Goal: Information Seeking & Learning: Learn about a topic

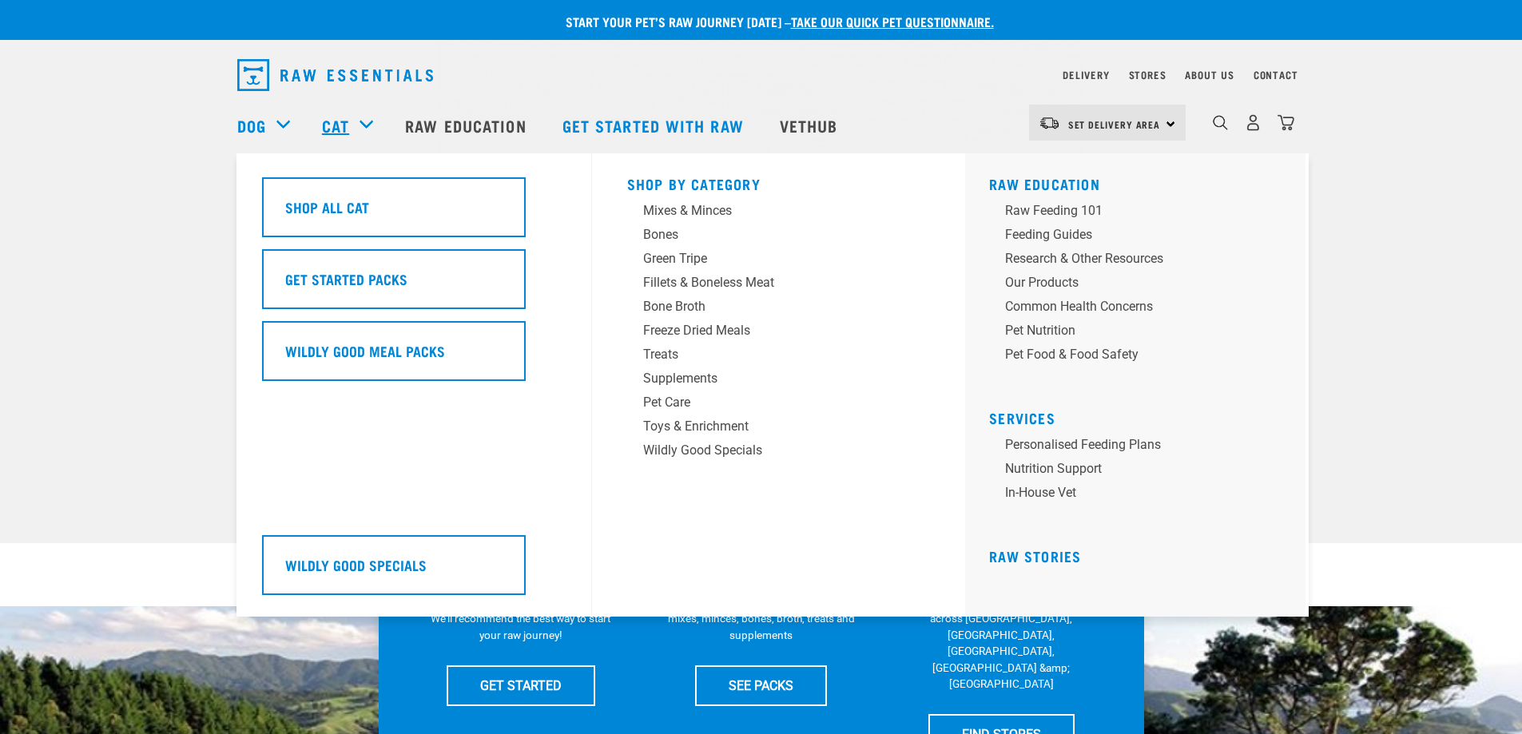
click at [348, 124] on link "Cat" at bounding box center [335, 125] width 27 height 24
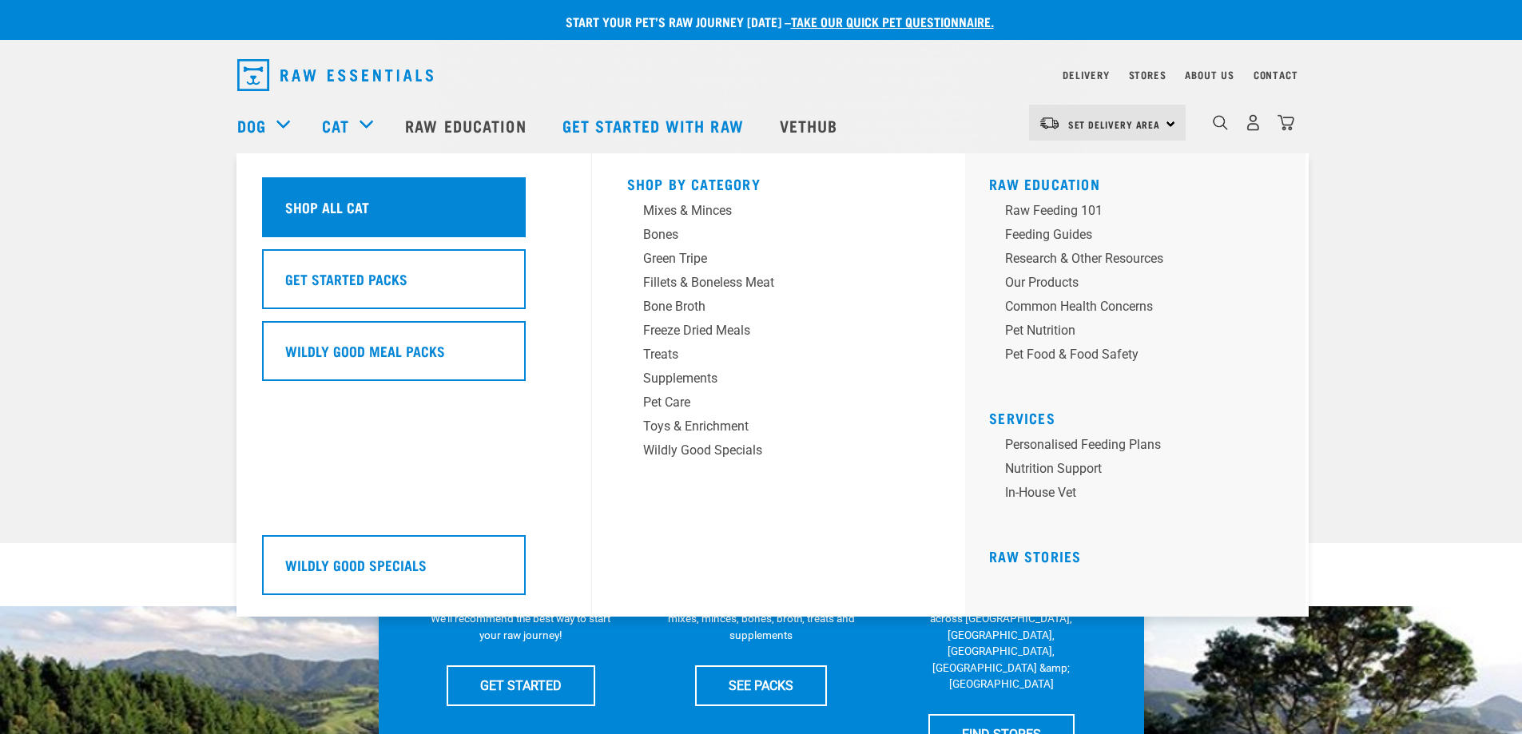
click at [376, 197] on div "Shop All Cat" at bounding box center [394, 207] width 264 height 60
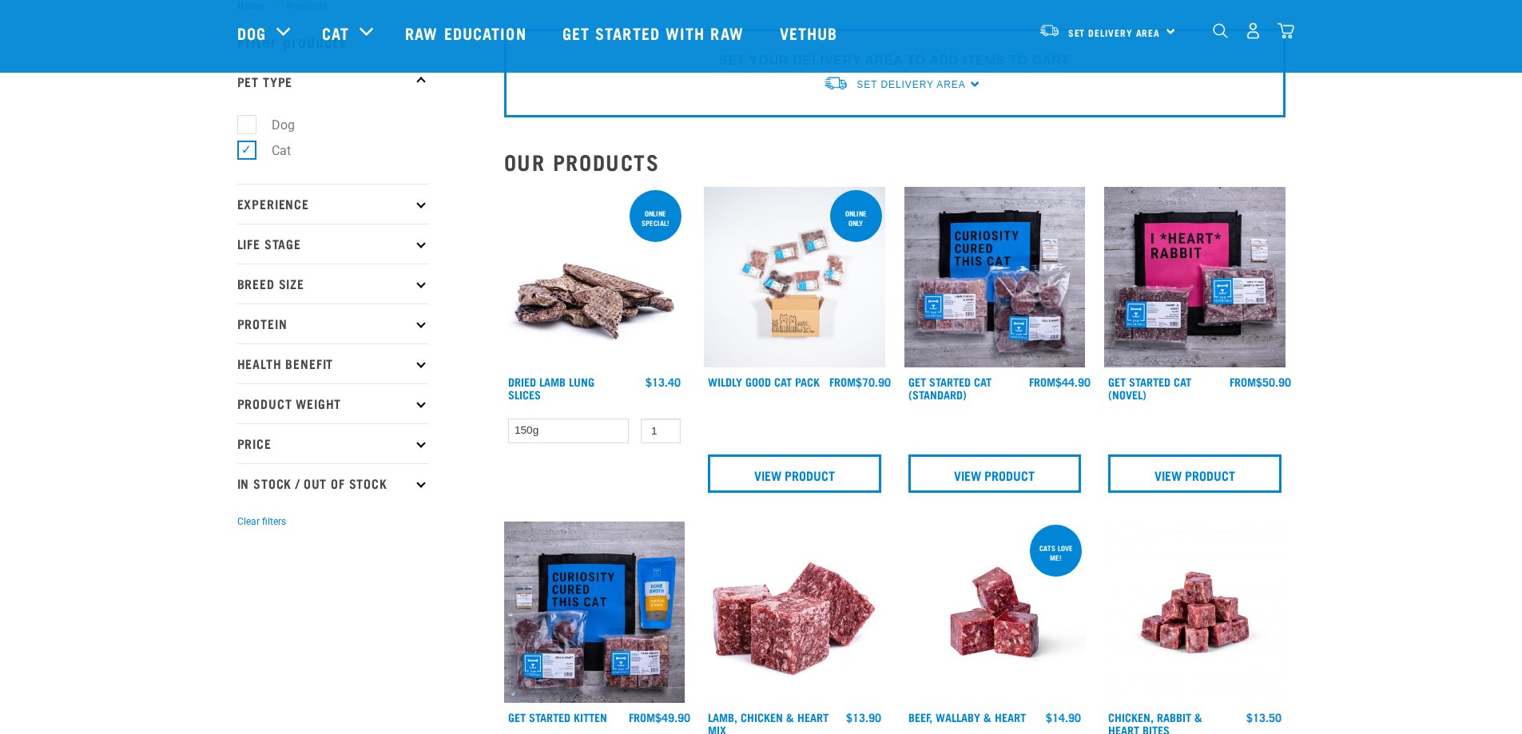
scroll to position [80, 0]
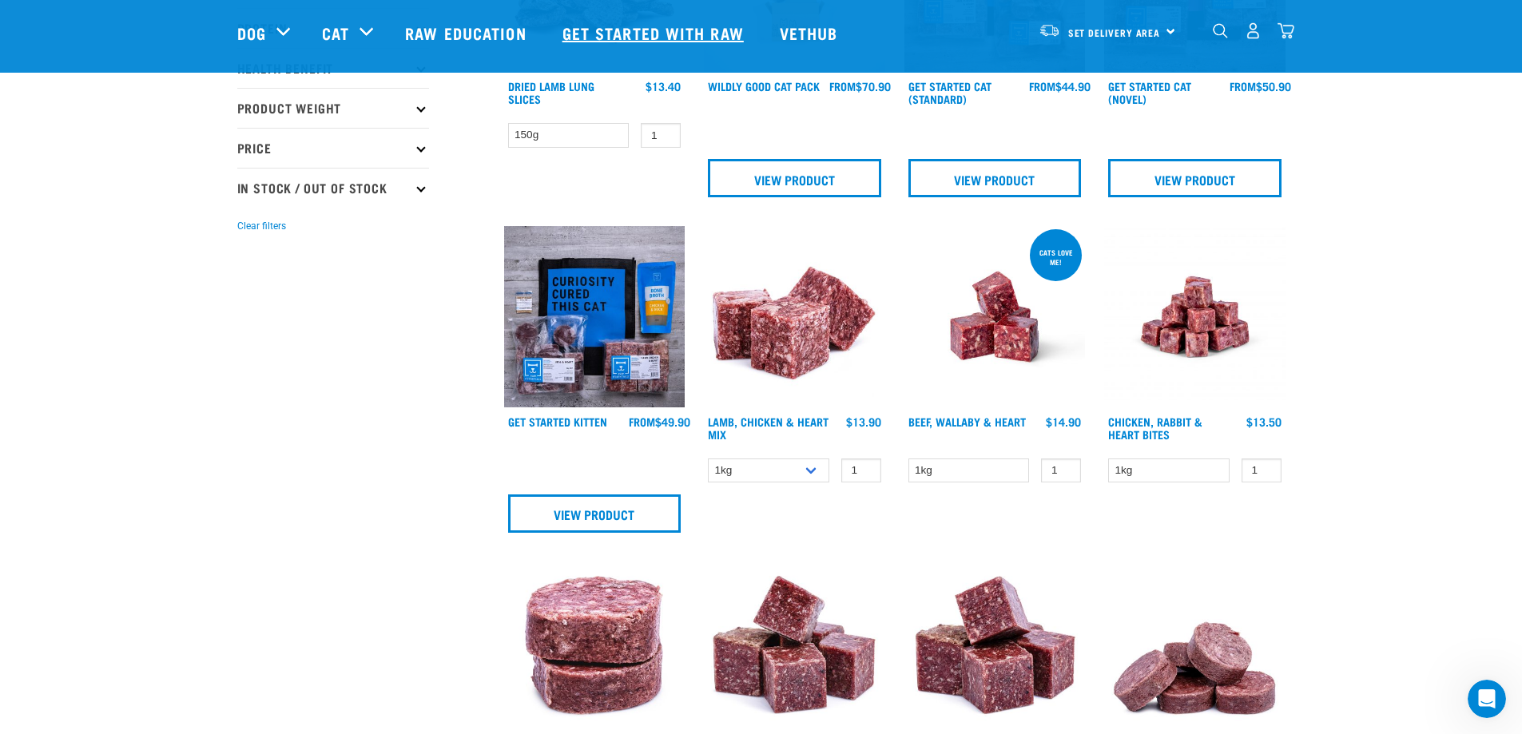
scroll to position [320, 0]
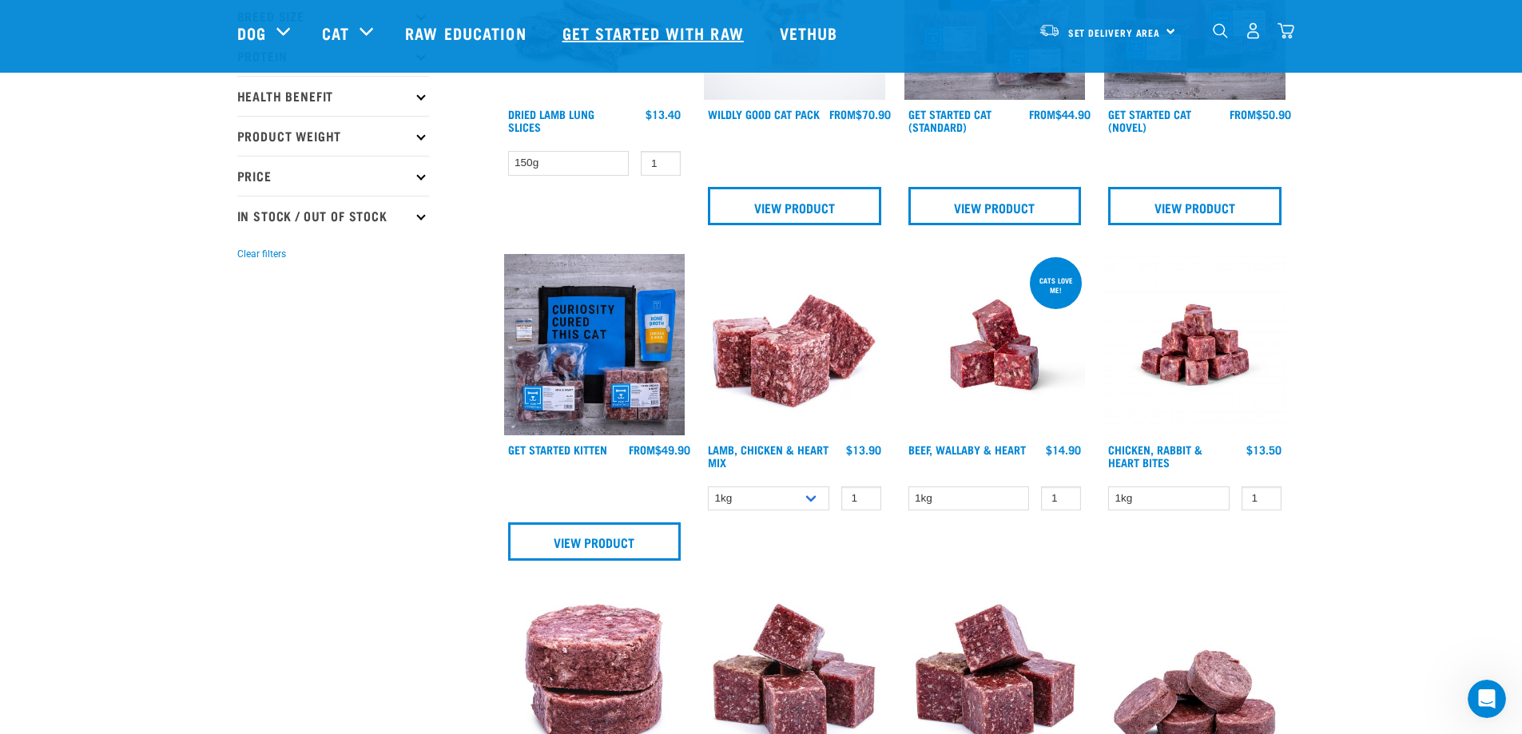
click at [651, 23] on link "Get started with Raw" at bounding box center [655, 33] width 217 height 64
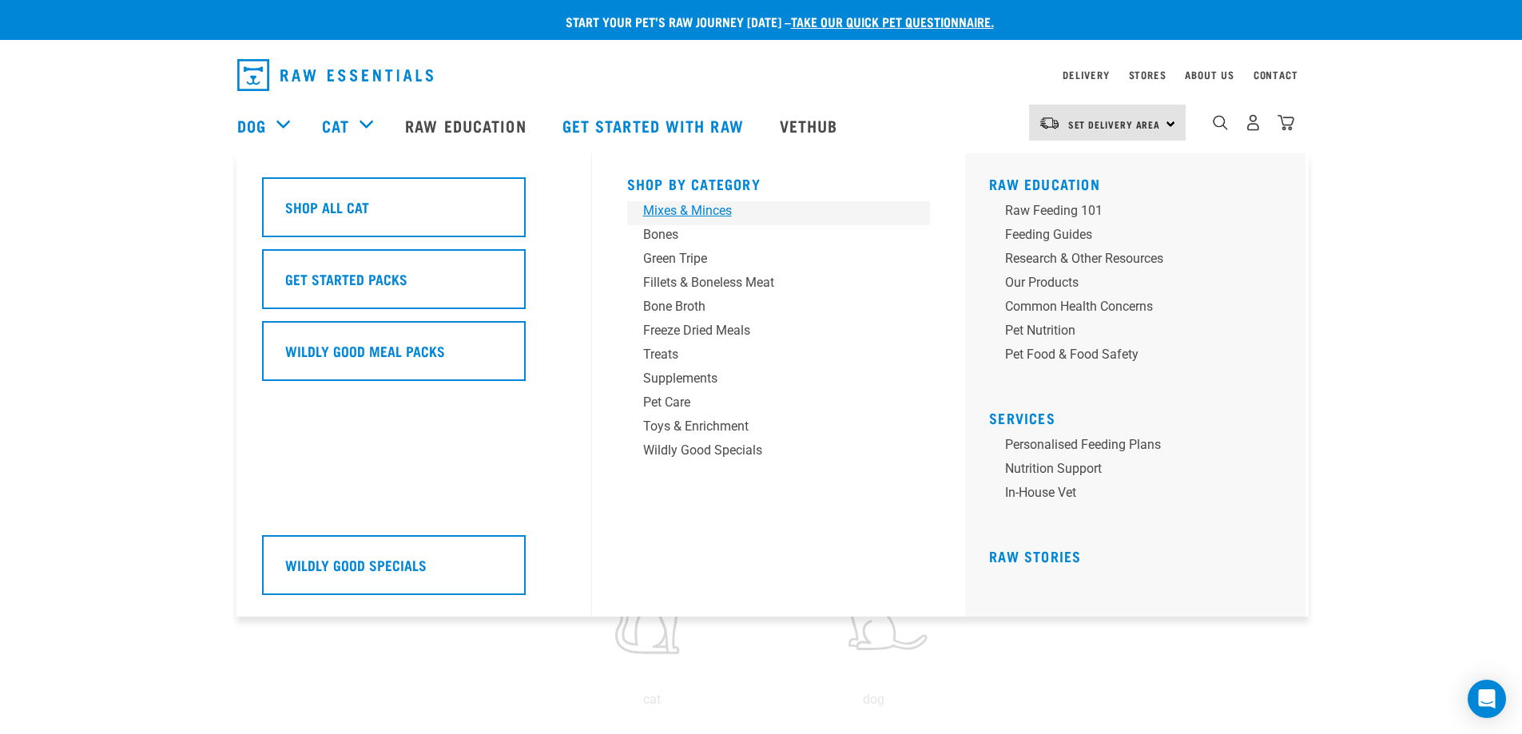
click at [654, 208] on div "Mixes & Minces" at bounding box center [767, 210] width 249 height 19
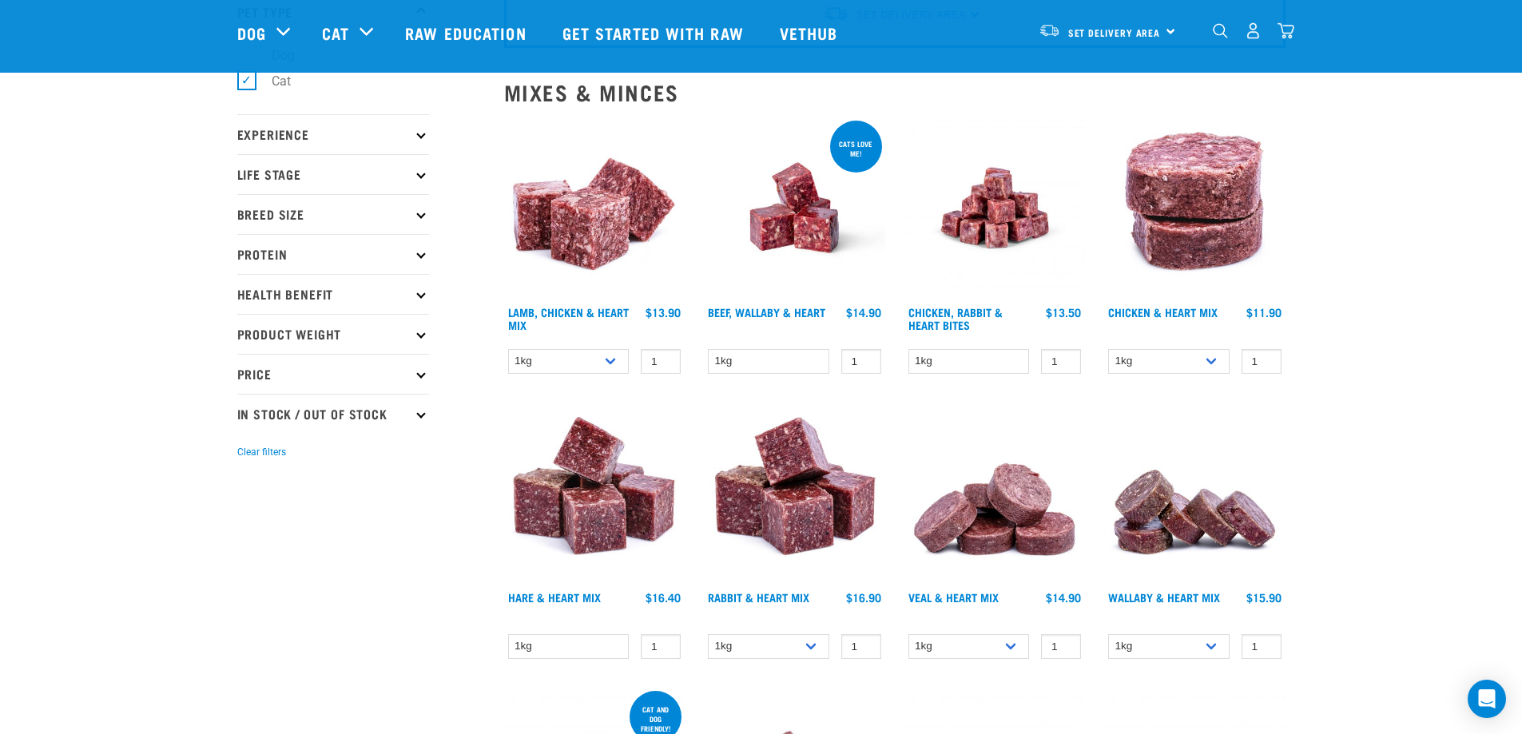
scroll to position [160, 0]
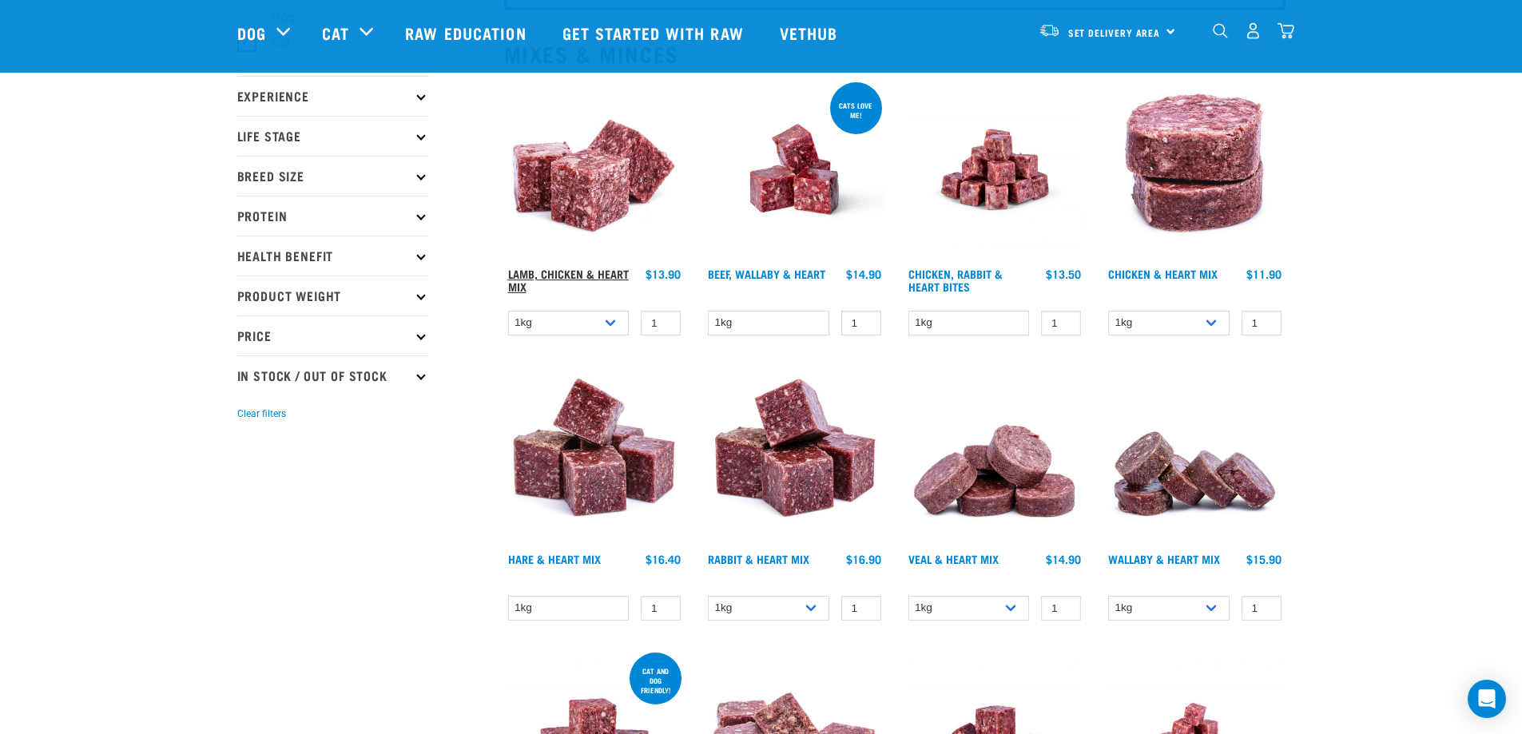
click at [589, 271] on link "Lamb, Chicken & Heart Mix" at bounding box center [568, 280] width 121 height 18
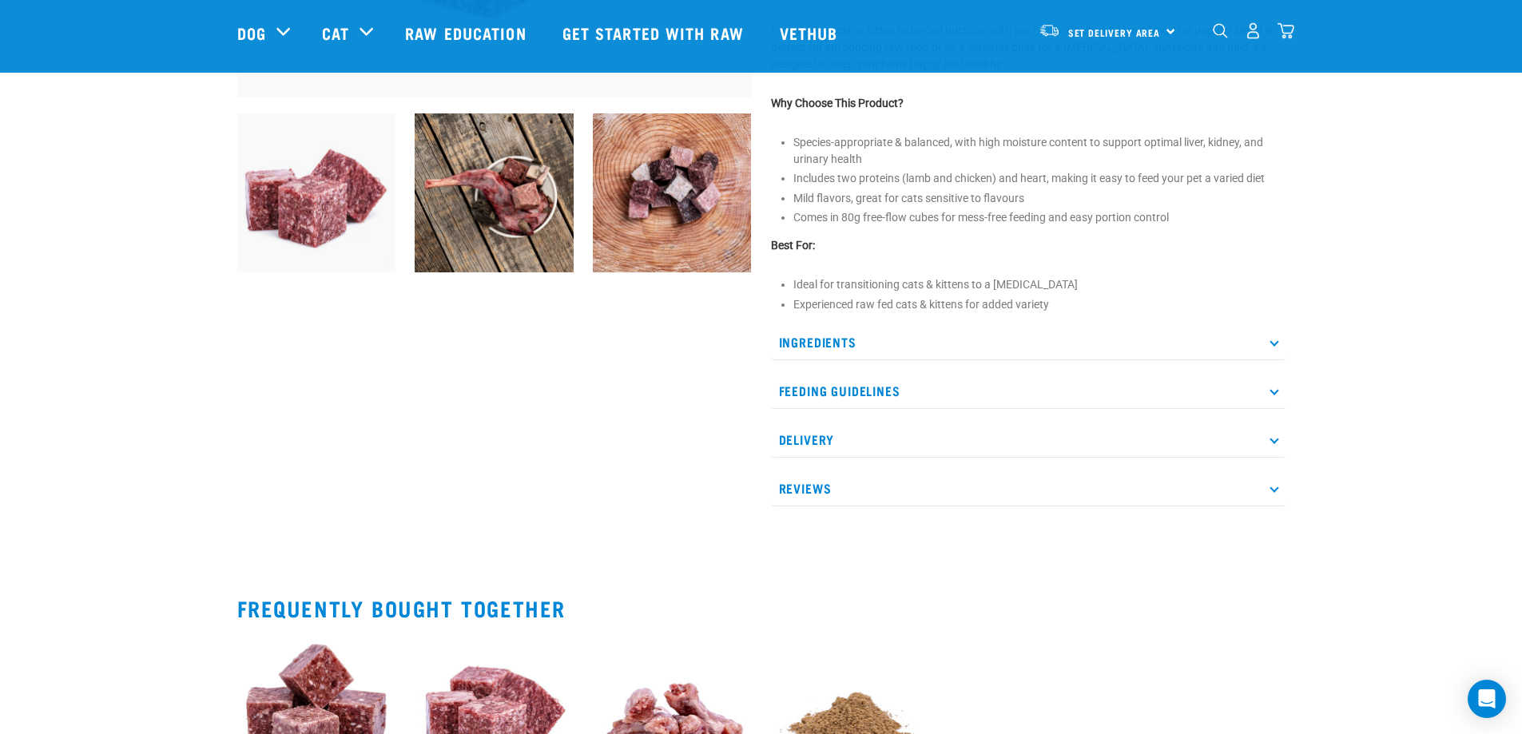
scroll to position [559, 0]
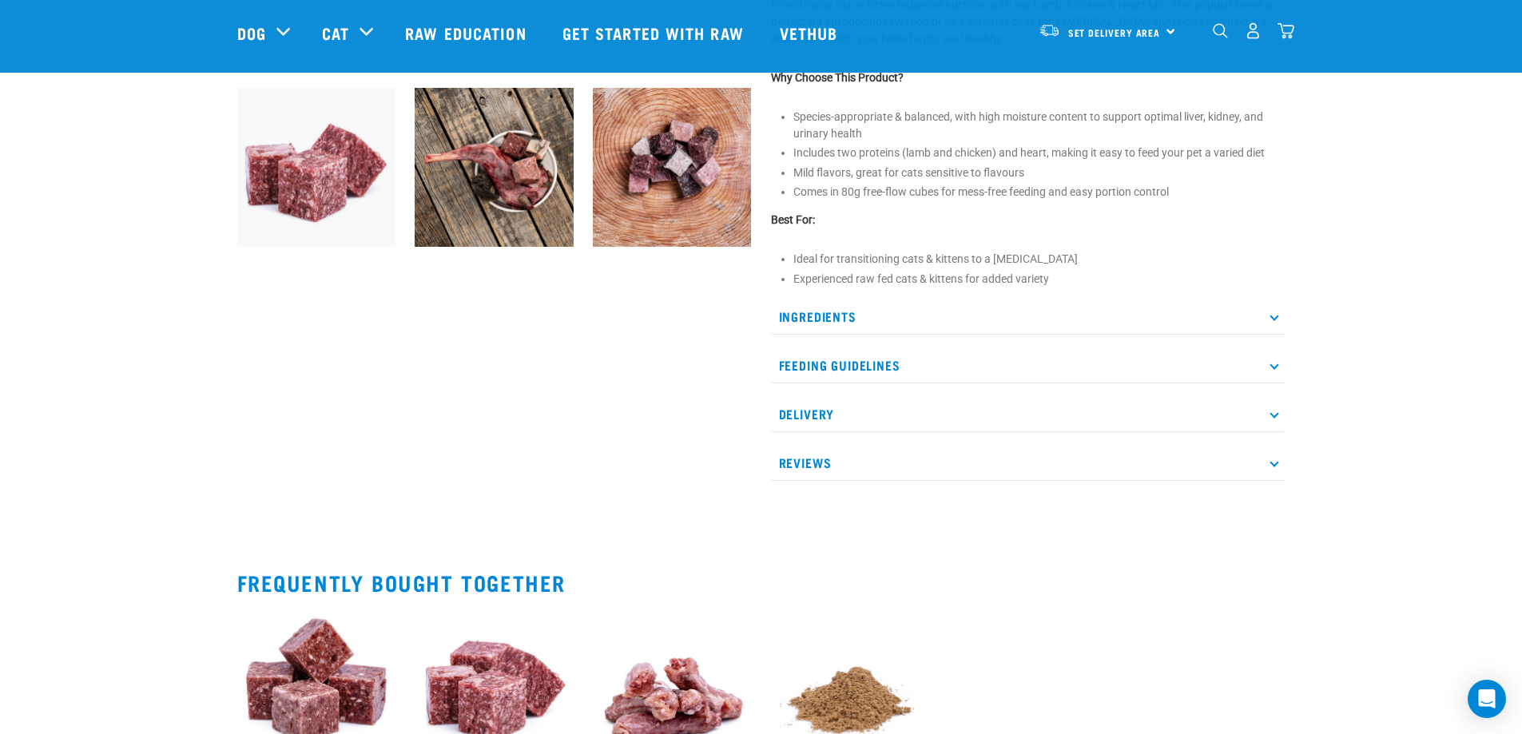
drag, startPoint x: 849, startPoint y: 362, endPoint x: 818, endPoint y: 394, distance: 44.6
click at [849, 362] on p "Feeding Guidelines" at bounding box center [1028, 366] width 515 height 36
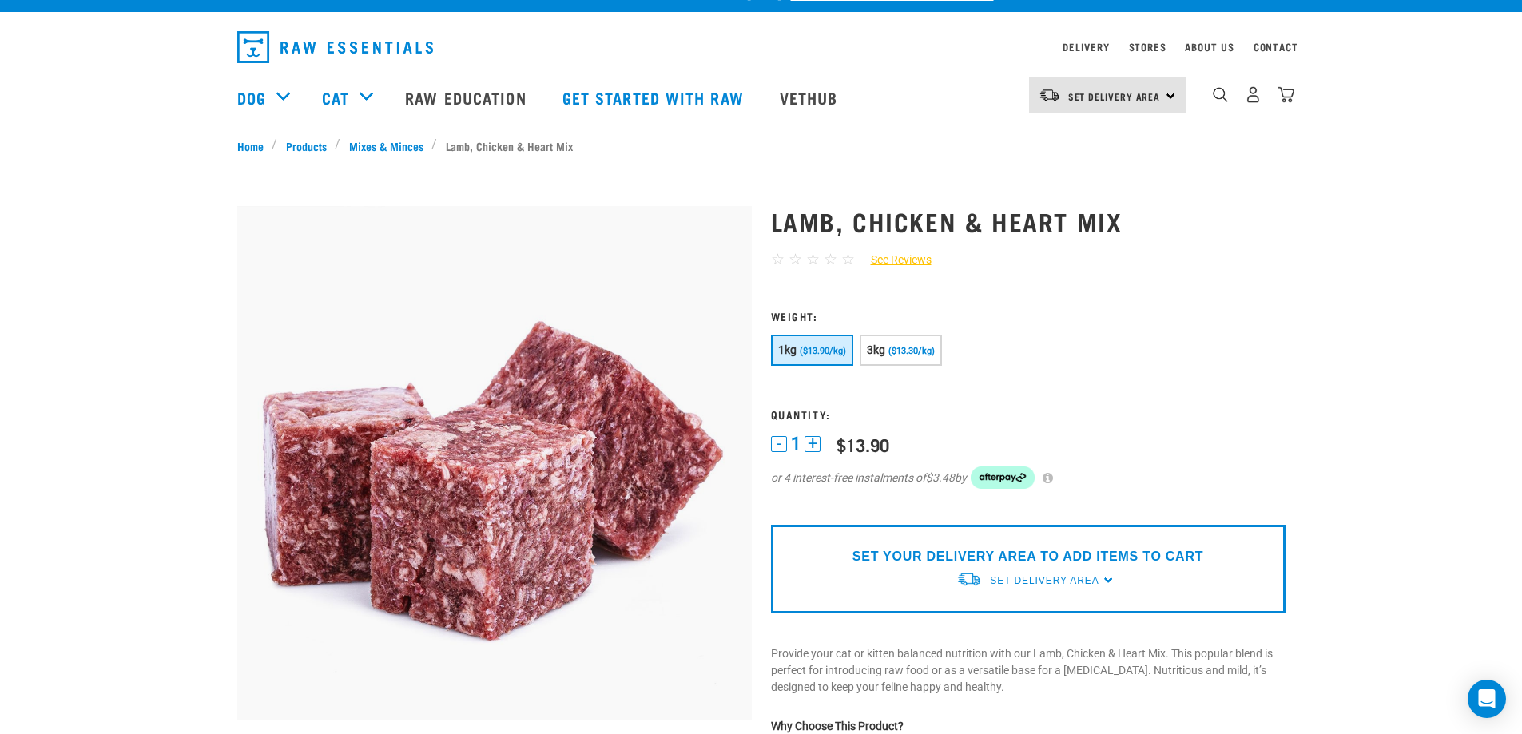
scroll to position [0, 0]
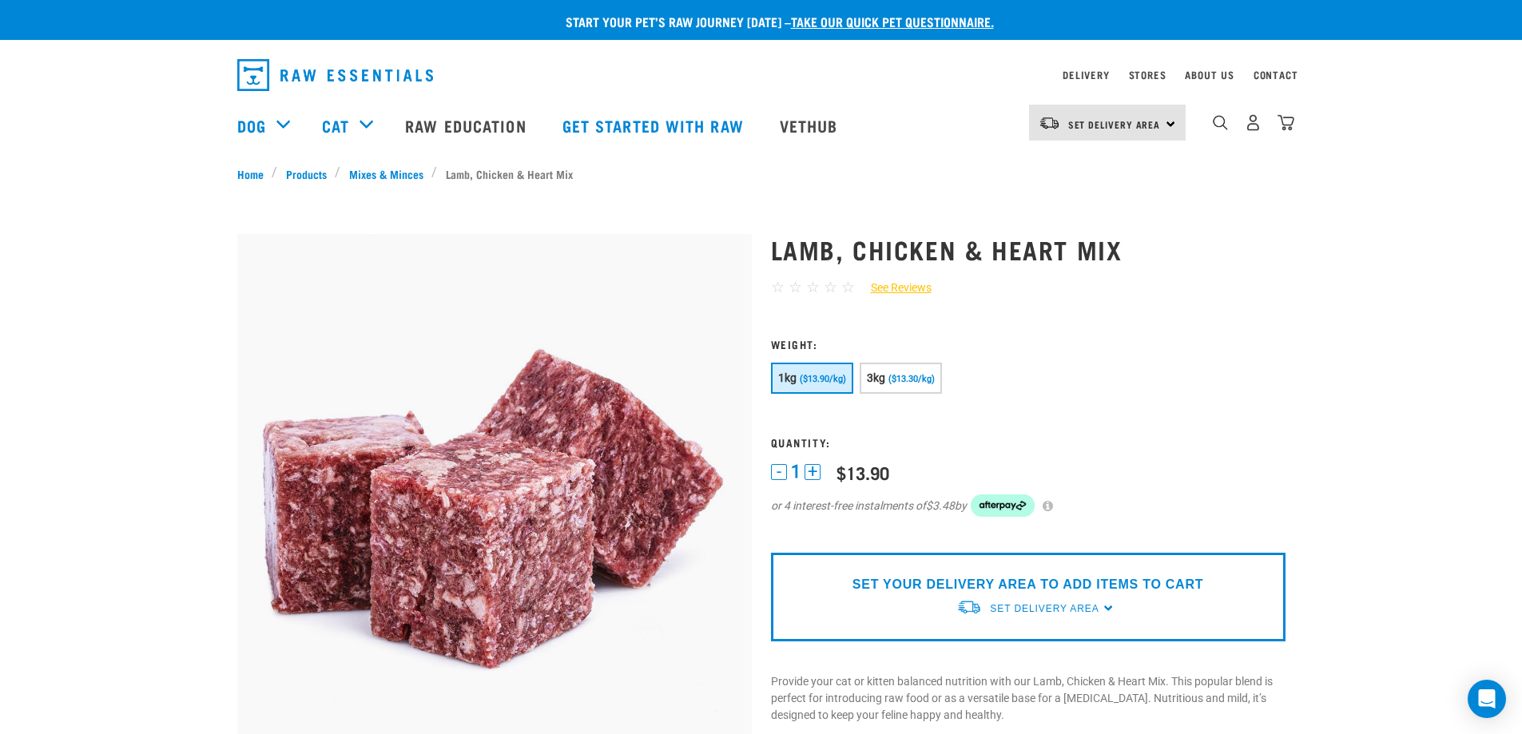
click at [1266, 63] on nav "Delivery Stores About Us Contact" at bounding box center [762, 75] width 1074 height 45
click at [1273, 73] on link "Contact" at bounding box center [1276, 75] width 45 height 6
